Goal: Transaction & Acquisition: Book appointment/travel/reservation

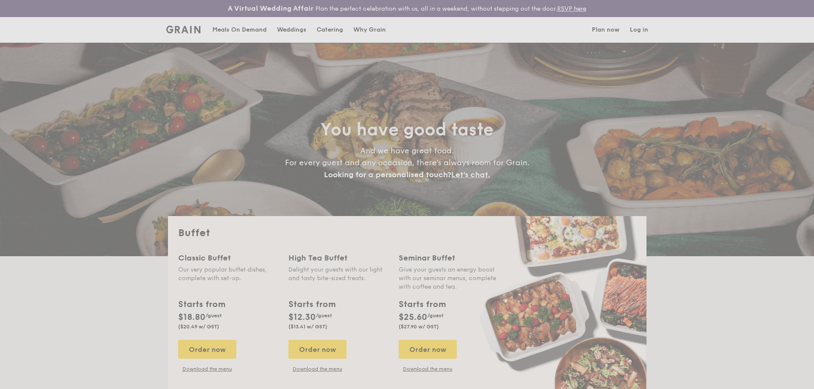
select select
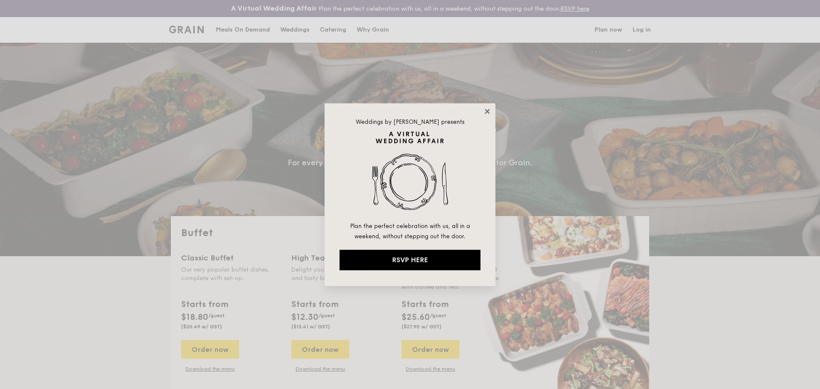
click at [486, 111] on icon at bounding box center [488, 112] width 8 height 8
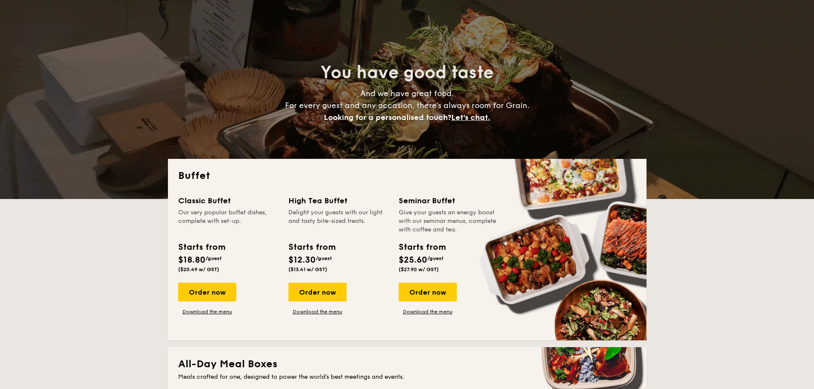
scroll to position [128, 0]
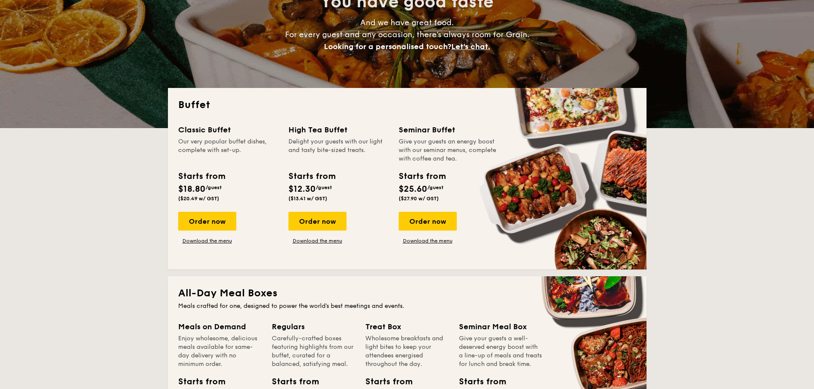
drag, startPoint x: 223, startPoint y: 223, endPoint x: 74, endPoint y: 223, distance: 149.1
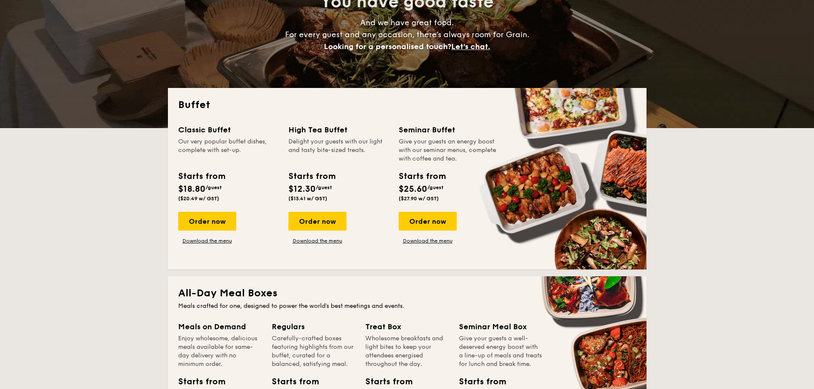
click at [203, 219] on div "Order now" at bounding box center [207, 221] width 58 height 19
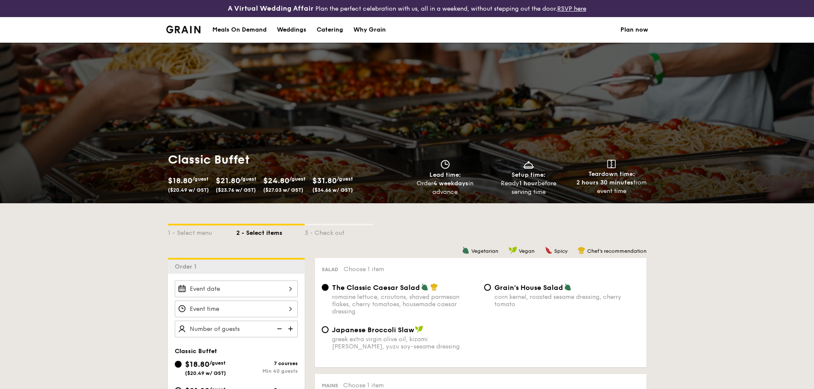
scroll to position [128, 0]
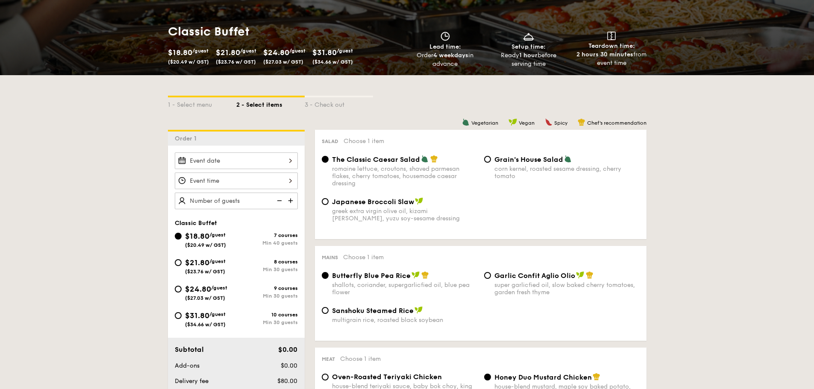
click at [292, 165] on div at bounding box center [236, 161] width 123 height 17
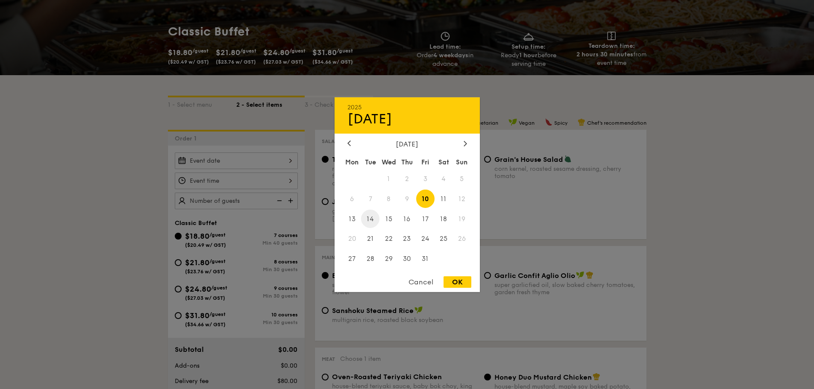
click at [372, 221] on span "14" at bounding box center [370, 219] width 18 height 18
click at [371, 218] on span "14" at bounding box center [370, 219] width 18 height 18
click at [449, 283] on div "OK" at bounding box center [457, 282] width 28 height 12
type input "[DATE]"
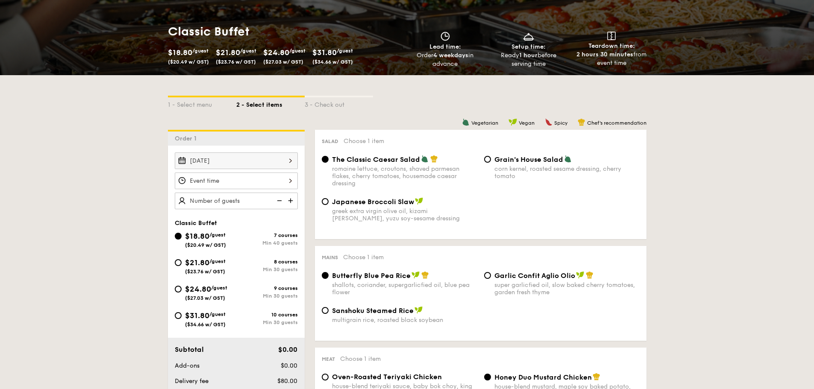
click at [237, 182] on div at bounding box center [236, 181] width 123 height 17
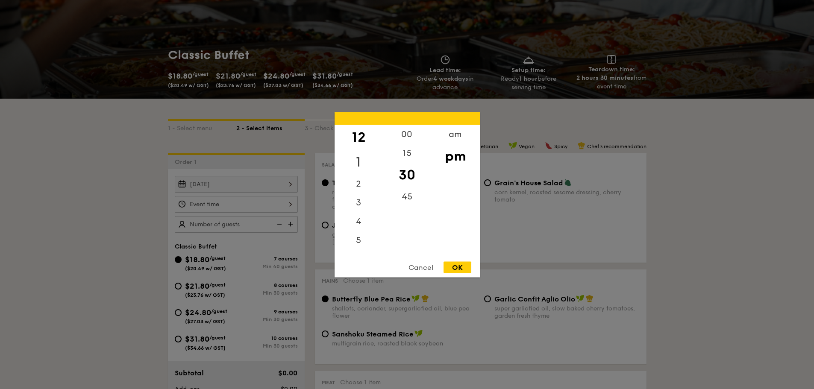
scroll to position [85, 0]
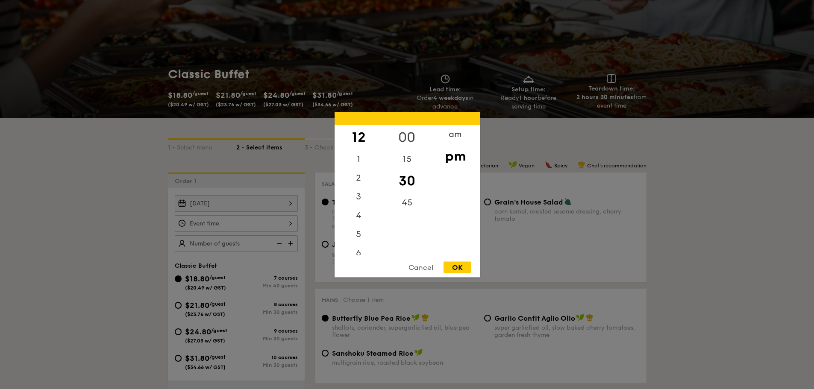
click at [406, 140] on div "00" at bounding box center [407, 137] width 48 height 25
click at [456, 156] on div "pm" at bounding box center [455, 156] width 48 height 25
click at [456, 265] on div "OK" at bounding box center [457, 267] width 28 height 12
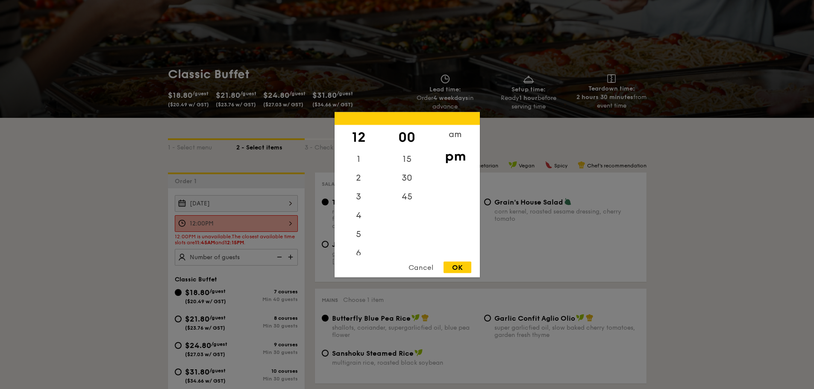
click at [290, 221] on div "12:00PM 12 1 2 3 4 5 6 7 8 9 10 11 00 15 30 45 am pm Cancel OK" at bounding box center [236, 223] width 123 height 17
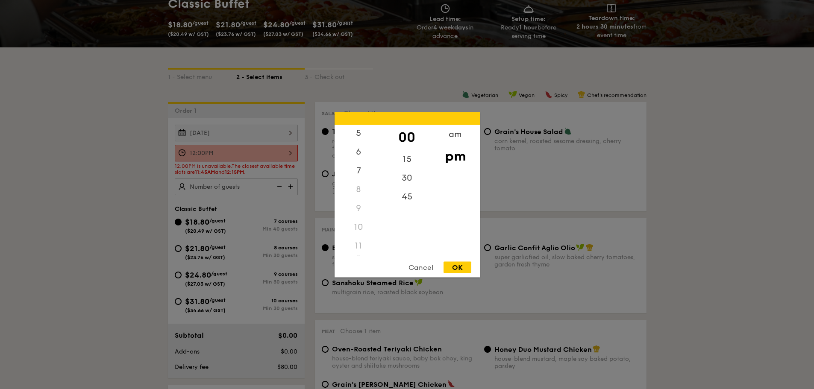
scroll to position [256, 0]
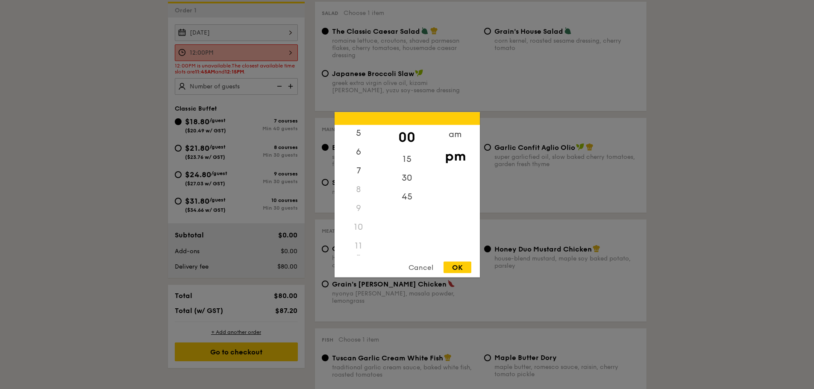
click at [358, 243] on div "11" at bounding box center [359, 245] width 48 height 19
click at [355, 246] on div "11" at bounding box center [359, 245] width 48 height 19
click at [359, 245] on div "11" at bounding box center [359, 245] width 48 height 19
click at [356, 247] on div "11" at bounding box center [359, 245] width 48 height 19
drag, startPoint x: 457, startPoint y: 269, endPoint x: 400, endPoint y: 208, distance: 83.4
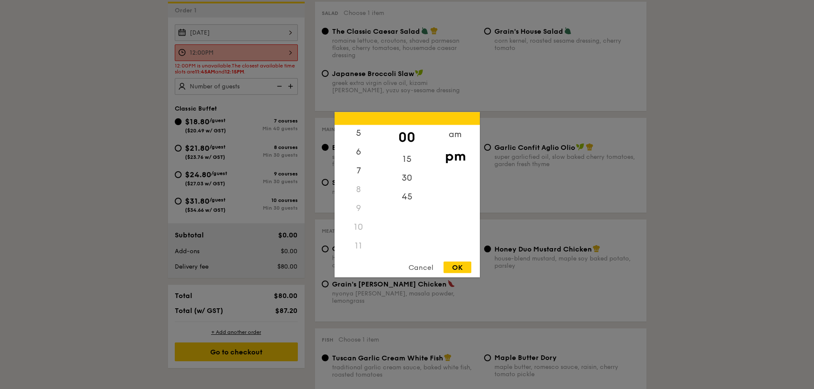
click at [457, 269] on div "OK" at bounding box center [457, 267] width 28 height 12
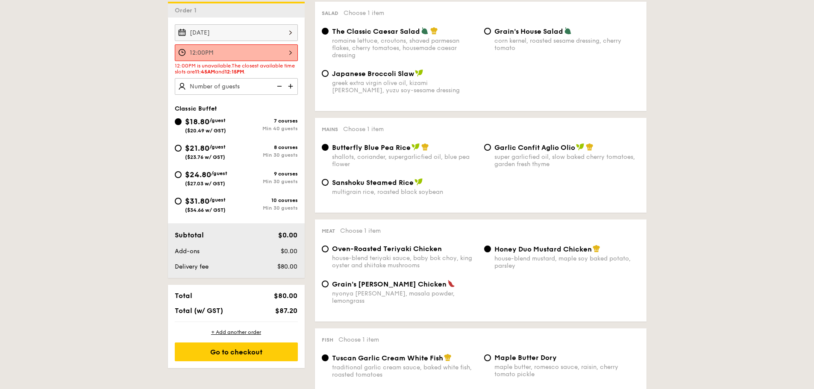
click at [260, 56] on div "12:00PM" at bounding box center [236, 52] width 123 height 17
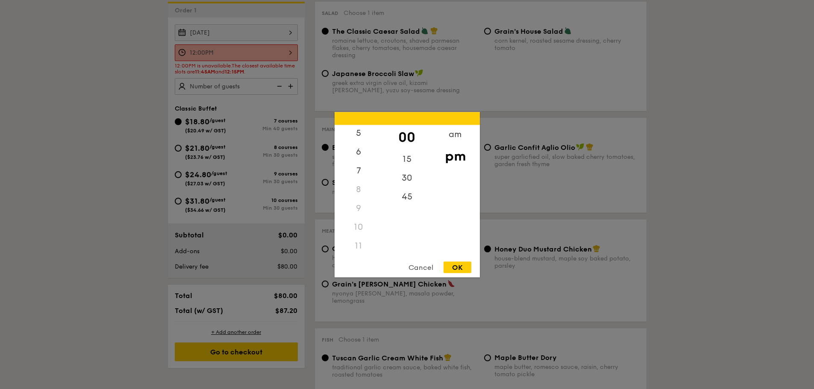
click at [358, 246] on div "11" at bounding box center [359, 245] width 48 height 19
click at [404, 200] on div "45" at bounding box center [407, 199] width 48 height 25
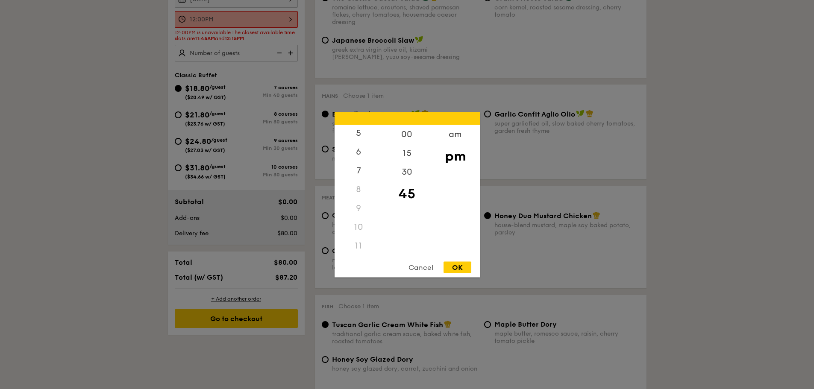
scroll to position [427, 0]
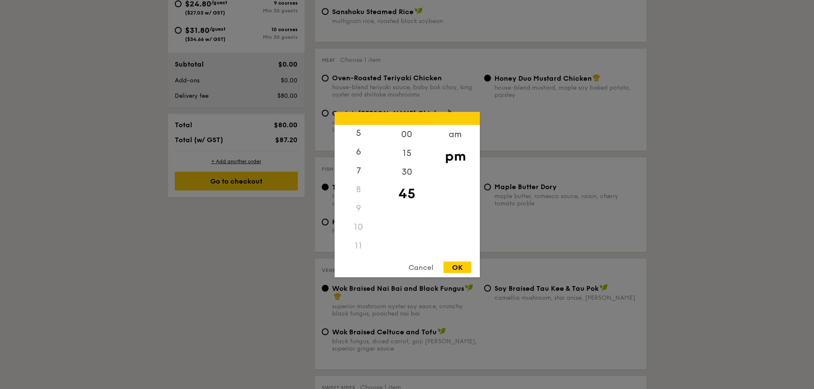
click at [359, 243] on div "11" at bounding box center [359, 245] width 48 height 19
click at [460, 134] on div "am" at bounding box center [455, 137] width 48 height 25
click at [356, 248] on div "11" at bounding box center [359, 248] width 48 height 25
click at [403, 173] on div "30" at bounding box center [407, 174] width 48 height 25
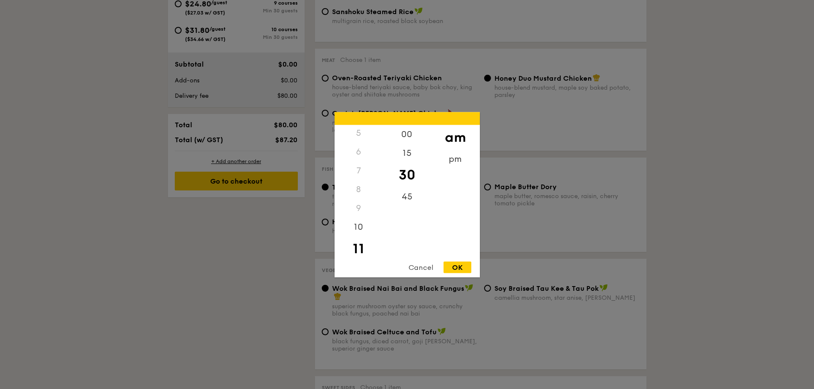
click at [460, 266] on div "OK" at bounding box center [457, 267] width 28 height 12
type input "11:30AM"
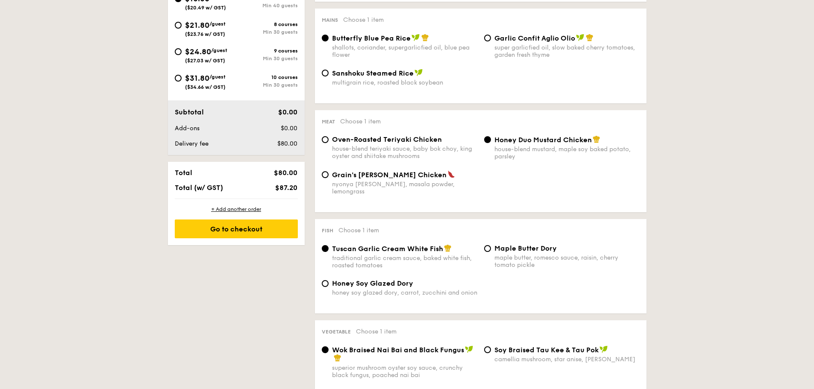
scroll to position [243, 0]
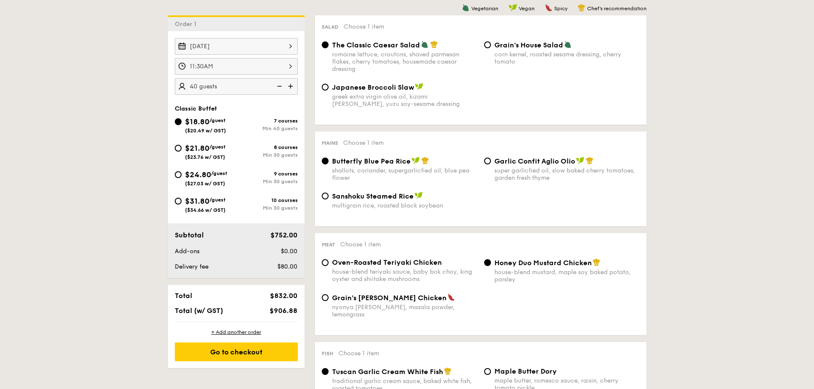
type input "40 guests"
click at [281, 88] on img at bounding box center [278, 86] width 13 height 16
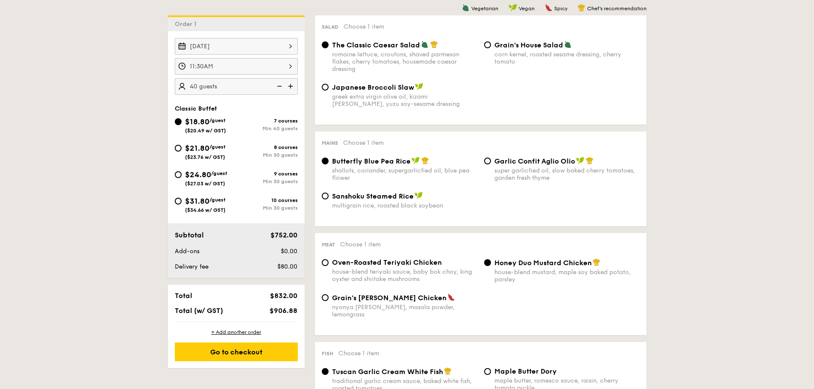
click at [282, 86] on img at bounding box center [278, 86] width 13 height 16
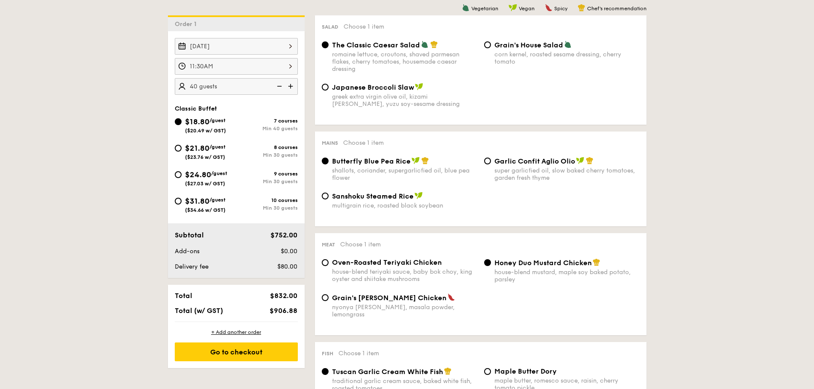
click at [282, 86] on img at bounding box center [278, 86] width 13 height 16
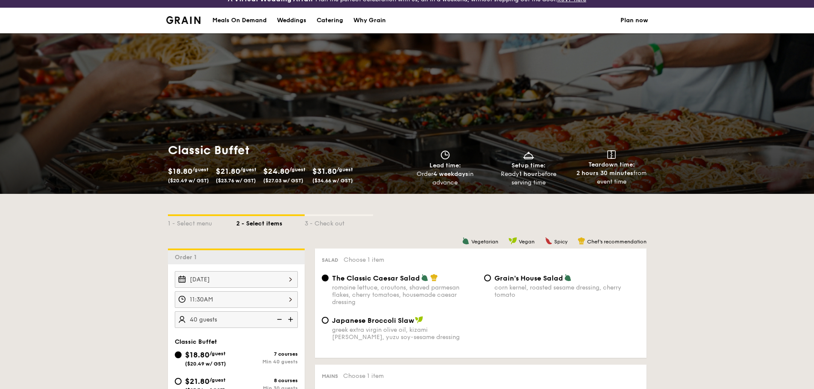
scroll to position [0, 0]
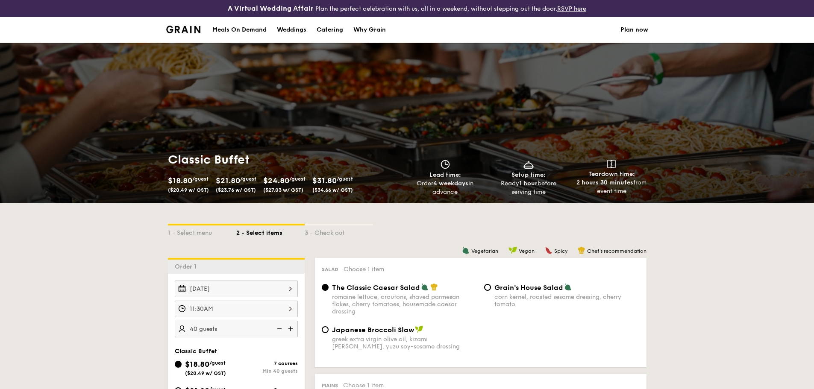
click at [321, 29] on div "Catering" at bounding box center [330, 30] width 26 height 26
select select
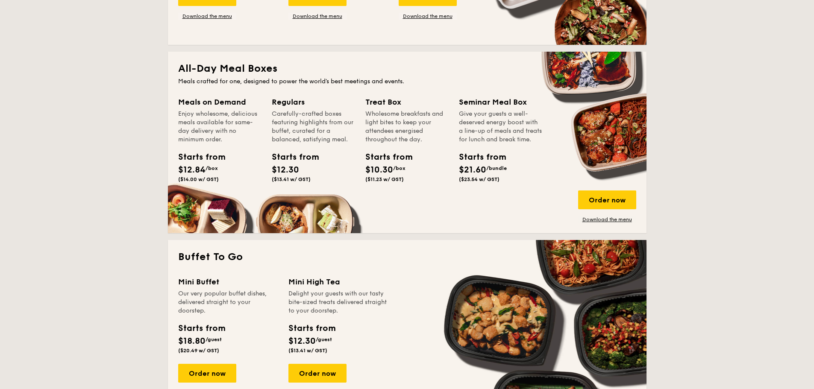
scroll to position [427, 0]
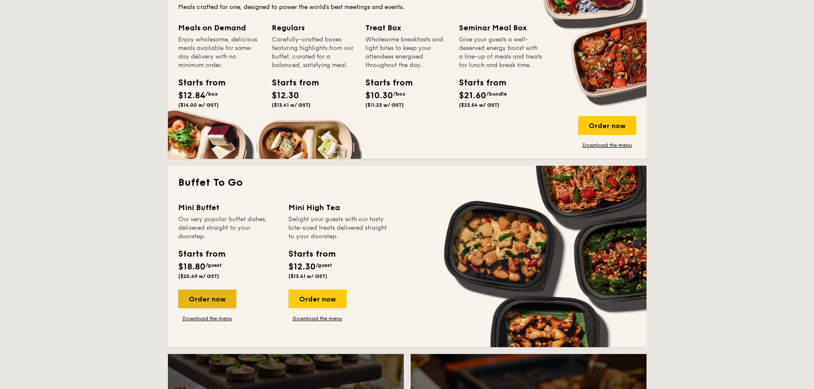
click at [192, 299] on div "Order now" at bounding box center [207, 299] width 58 height 19
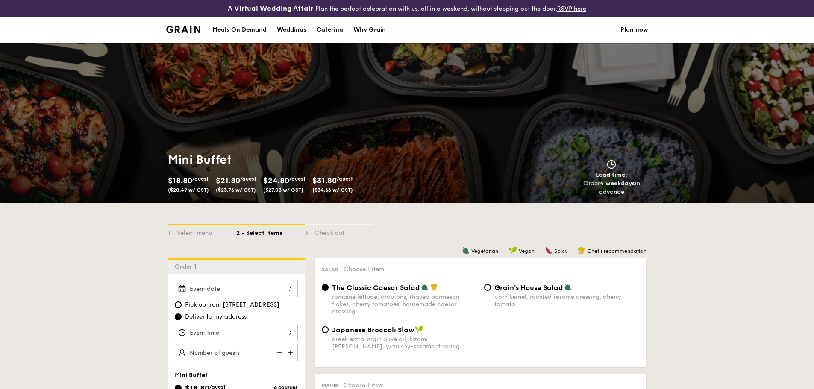
scroll to position [171, 0]
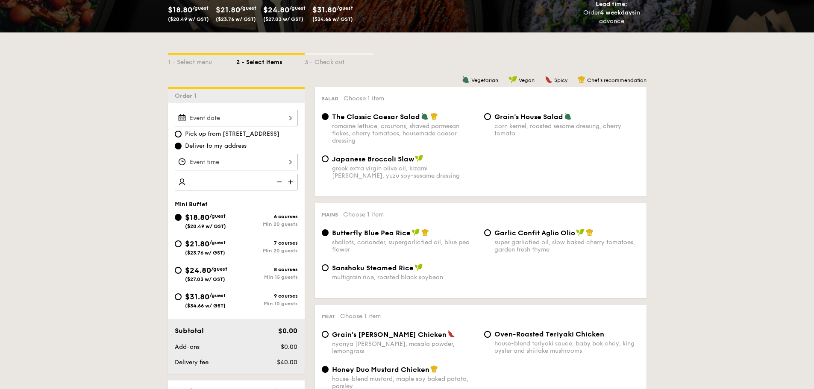
click at [289, 181] on img at bounding box center [291, 182] width 13 height 16
type input "20 guests"
click at [279, 182] on img at bounding box center [278, 182] width 13 height 16
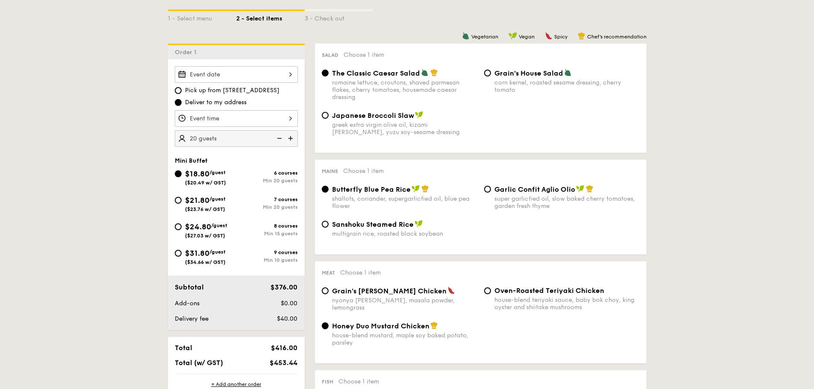
scroll to position [299, 0]
